Goal: Task Accomplishment & Management: Manage account settings

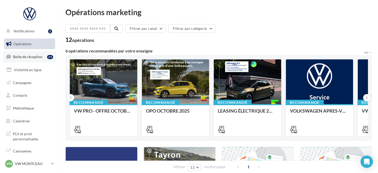
click at [37, 53] on link "Boîte de réception 25" at bounding box center [29, 56] width 53 height 11
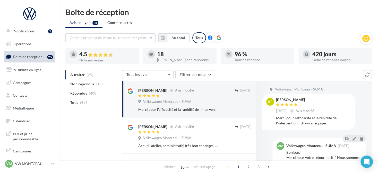
click at [158, 39] on div "Choisir un point de vente ou un code magasin 15060464133588813153 - Volkswagen …" at bounding box center [212, 37] width 294 height 11
click at [166, 41] on button "button" at bounding box center [162, 37] width 9 height 9
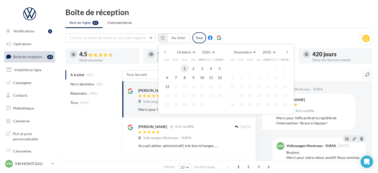
click at [183, 66] on button "1" at bounding box center [185, 69] width 8 height 8
click at [167, 85] on button "13" at bounding box center [167, 87] width 8 height 8
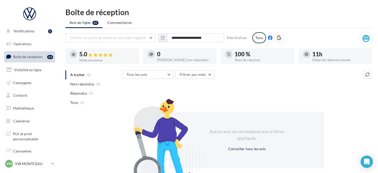
click at [275, 41] on div at bounding box center [278, 37] width 11 height 11
click at [39, 165] on p "VW MONTCEAU" at bounding box center [32, 163] width 34 height 5
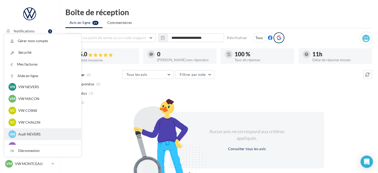
scroll to position [180, 0]
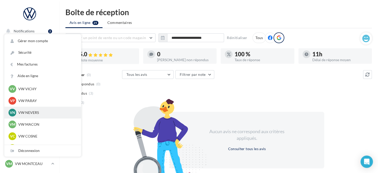
click at [38, 112] on p "VW NEVERS" at bounding box center [46, 112] width 57 height 5
